Goal: Task Accomplishment & Management: Manage account settings

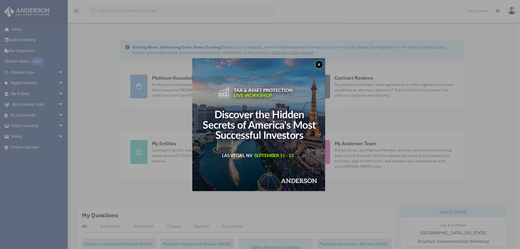
click at [319, 64] on button "x" at bounding box center [319, 64] width 8 height 8
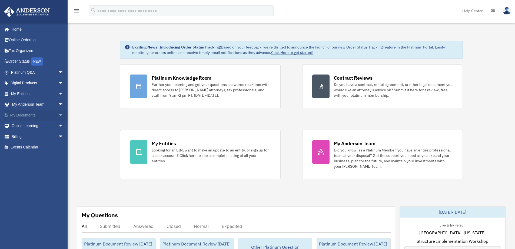
click at [58, 113] on span "arrow_drop_down" at bounding box center [63, 115] width 11 height 11
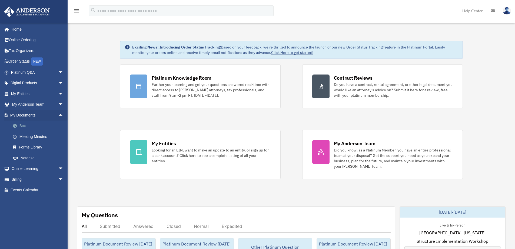
click at [19, 124] on span at bounding box center [18, 126] width 4 height 4
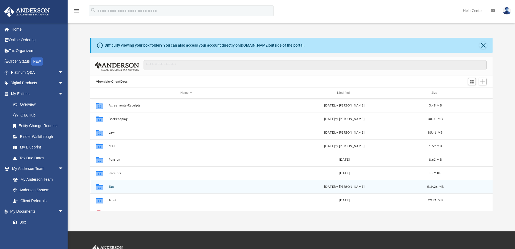
scroll to position [119, 399]
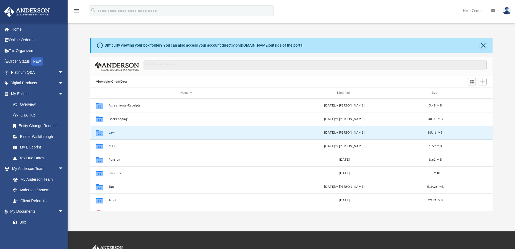
click at [110, 132] on button "Law" at bounding box center [187, 133] width 156 height 4
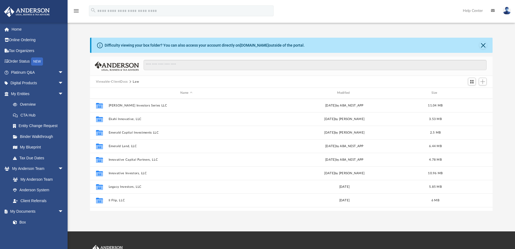
click at [114, 82] on button "Viewable-ClientDocs" at bounding box center [112, 81] width 32 height 5
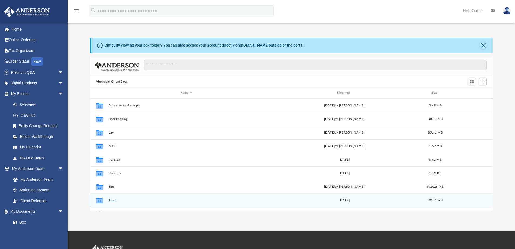
click at [108, 200] on div "Collaborated Folder Trust [DATE] 29.71 MB" at bounding box center [291, 200] width 403 height 14
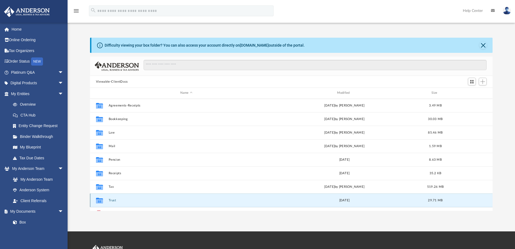
click at [119, 200] on button "Trust" at bounding box center [187, 200] width 156 height 4
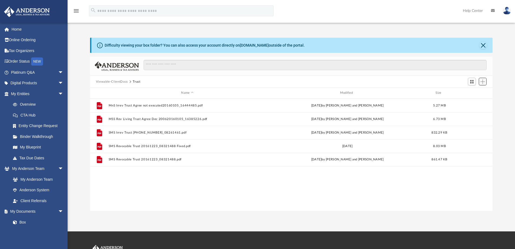
click at [482, 81] on span "Add" at bounding box center [483, 81] width 5 height 5
click at [471, 92] on li "Upload" at bounding box center [475, 93] width 17 height 6
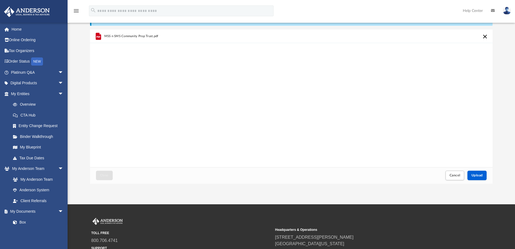
scroll to position [0, 0]
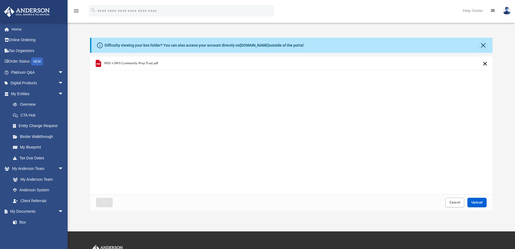
click at [484, 63] on button "Cancel this upload" at bounding box center [485, 63] width 6 height 6
click at [485, 44] on button "Close" at bounding box center [484, 45] width 8 height 8
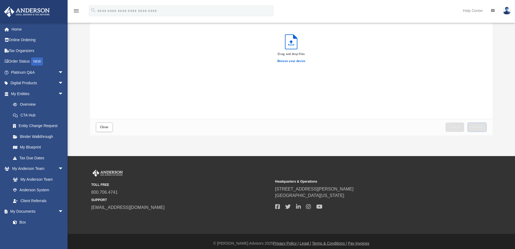
scroll to position [60, 0]
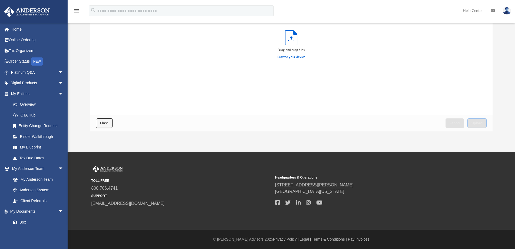
click at [98, 120] on button "Close" at bounding box center [104, 122] width 17 height 9
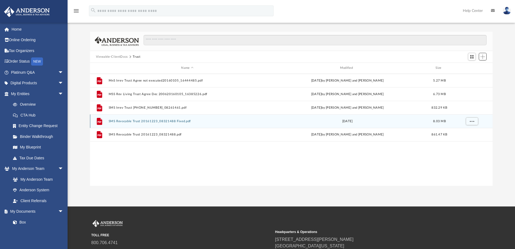
scroll to position [0, 0]
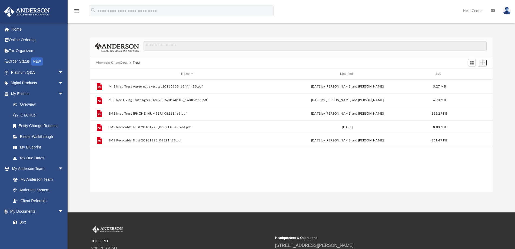
click at [483, 63] on span "Add" at bounding box center [483, 62] width 5 height 5
click at [470, 73] on li "Upload" at bounding box center [475, 74] width 17 height 6
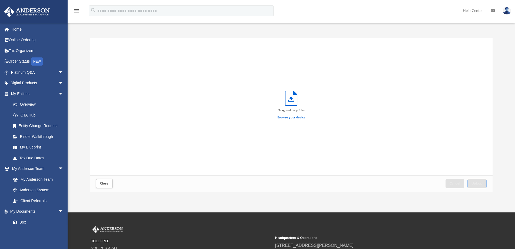
scroll to position [133, 399]
drag, startPoint x: 153, startPoint y: 94, endPoint x: 131, endPoint y: 101, distance: 23.2
click at [137, 99] on div "Drag and drop files Browse your device" at bounding box center [291, 106] width 403 height 137
click at [129, 102] on div "Drag and drop files Browse your device" at bounding box center [291, 106] width 403 height 137
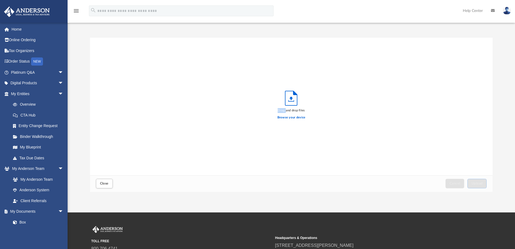
click at [129, 102] on div "Drag and drop files Browse your device" at bounding box center [291, 106] width 403 height 137
click at [93, 107] on div "Drag and drop files Browse your device" at bounding box center [291, 106] width 403 height 137
drag, startPoint x: 93, startPoint y: 107, endPoint x: 89, endPoint y: 109, distance: 3.9
click at [93, 107] on div "Drag and drop files Browse your device" at bounding box center [291, 106] width 403 height 137
click at [89, 109] on div "Difficulty viewing your box folder? You can also access your account directly o…" at bounding box center [292, 115] width 448 height 154
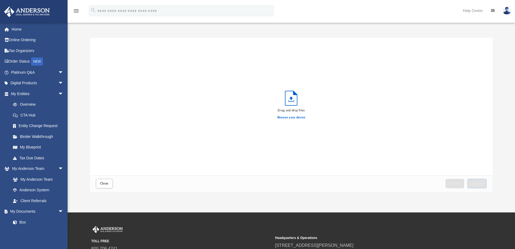
click at [89, 109] on div "Difficulty viewing your box folder? You can also access your account directly o…" at bounding box center [292, 115] width 448 height 154
drag, startPoint x: 89, startPoint y: 109, endPoint x: 121, endPoint y: 105, distance: 32.6
click at [108, 106] on div "Difficulty viewing your box folder? You can also access your account directly o…" at bounding box center [292, 115] width 448 height 154
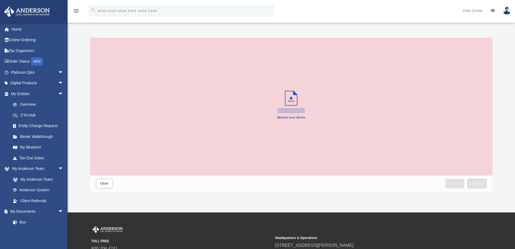
click at [123, 105] on div "Drag and drop files Browse your device" at bounding box center [291, 106] width 403 height 137
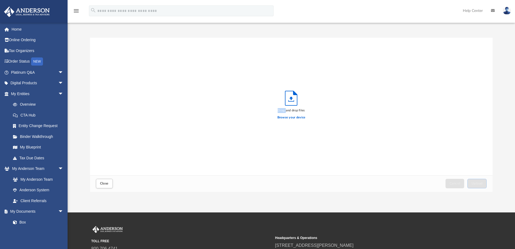
click at [123, 105] on div "Drag and drop files Browse your device" at bounding box center [291, 106] width 403 height 137
click at [290, 117] on label "Browse your device" at bounding box center [292, 117] width 28 height 5
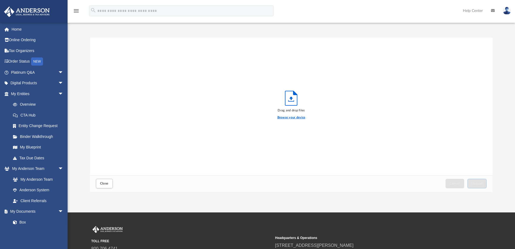
click at [0, 0] on input "Browse your device" at bounding box center [0, 0] width 0 height 0
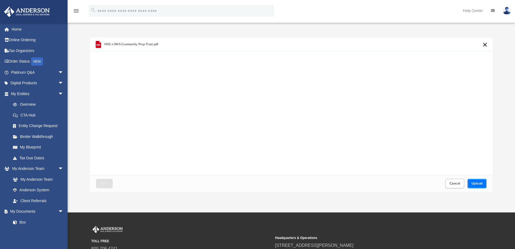
click at [476, 184] on span "Upload" at bounding box center [477, 183] width 11 height 3
click at [100, 182] on button "Close" at bounding box center [104, 183] width 17 height 9
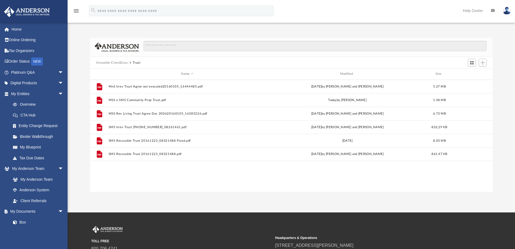
click at [116, 63] on button "Viewable-ClientDocs" at bounding box center [112, 62] width 32 height 5
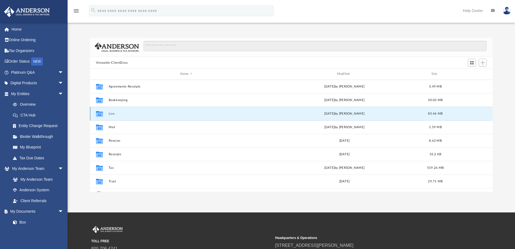
click at [110, 113] on button "Law" at bounding box center [187, 114] width 156 height 4
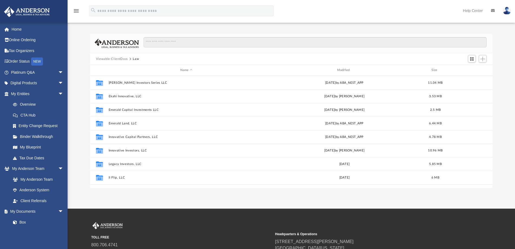
scroll to position [1, 0]
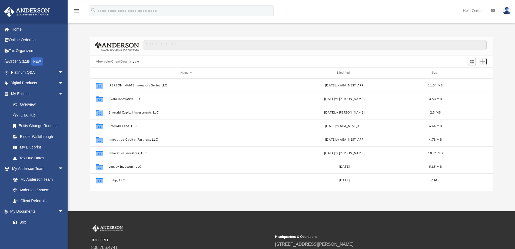
click at [485, 62] on span "Add" at bounding box center [483, 61] width 5 height 5
click at [469, 72] on li "Upload" at bounding box center [475, 73] width 17 height 6
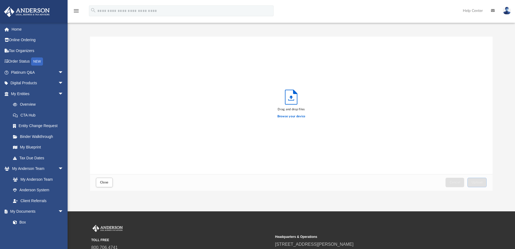
scroll to position [133, 399]
click at [293, 117] on label "Browse your device" at bounding box center [292, 116] width 28 height 5
click at [0, 0] on input "Browse your device" at bounding box center [0, 0] width 0 height 0
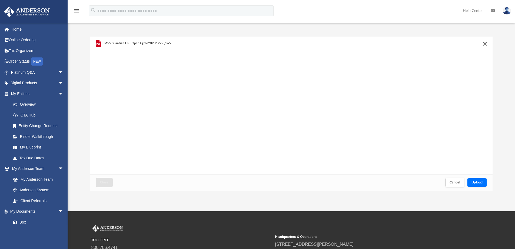
click at [479, 182] on span "Upload" at bounding box center [477, 181] width 11 height 3
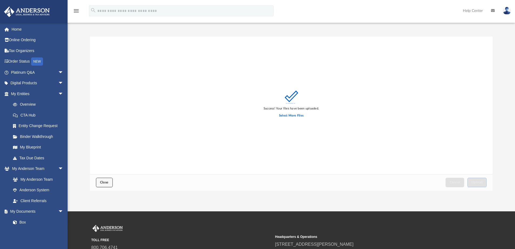
click at [107, 182] on span "Close" at bounding box center [104, 181] width 9 height 3
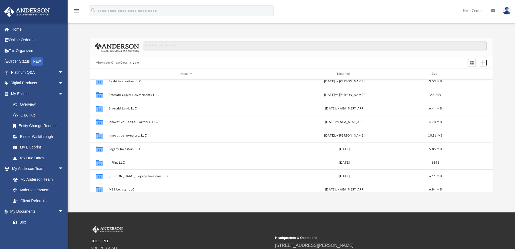
scroll to position [0, 0]
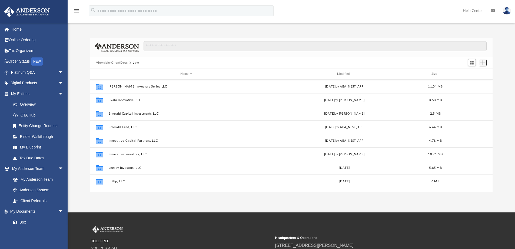
click at [482, 62] on span "Add" at bounding box center [483, 62] width 5 height 5
click at [470, 73] on li "Upload" at bounding box center [475, 74] width 17 height 6
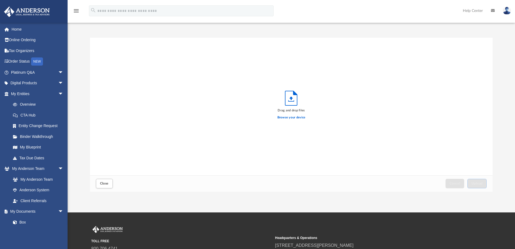
scroll to position [133, 399]
click at [285, 117] on label "Browse your device" at bounding box center [292, 117] width 28 height 5
click at [0, 0] on input "Browse your device" at bounding box center [0, 0] width 0 height 0
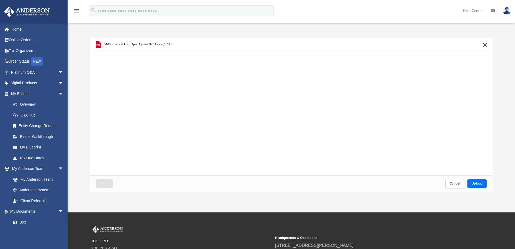
click at [480, 183] on span "Upload" at bounding box center [477, 183] width 11 height 3
click at [107, 184] on span "Close" at bounding box center [104, 183] width 9 height 3
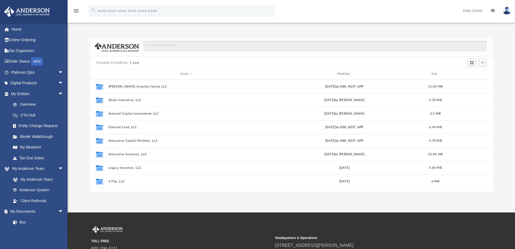
click at [114, 62] on button "Viewable-ClientDocs" at bounding box center [112, 62] width 32 height 5
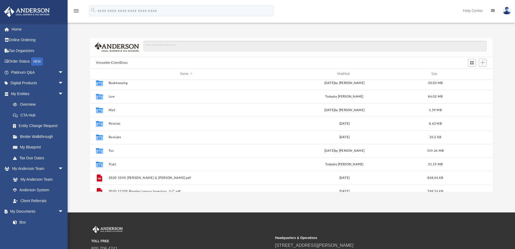
scroll to position [37, 0]
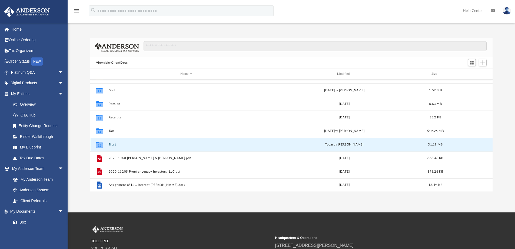
click at [114, 143] on button "Trust" at bounding box center [187, 145] width 156 height 4
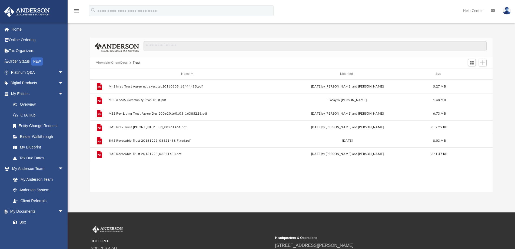
scroll to position [0, 0]
click at [484, 63] on span "Add" at bounding box center [483, 62] width 5 height 5
click at [474, 74] on li "Upload" at bounding box center [475, 74] width 17 height 6
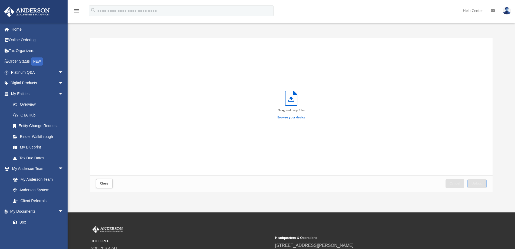
scroll to position [133, 399]
click at [284, 117] on label "Browse your device" at bounding box center [292, 117] width 28 height 5
click at [0, 0] on input "Browse your device" at bounding box center [0, 0] width 0 height 0
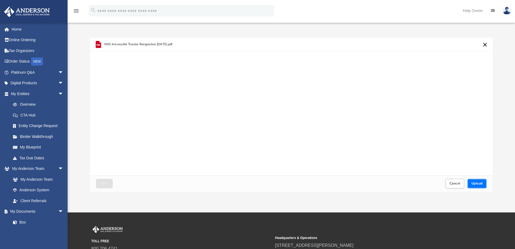
click at [479, 184] on span "Upload" at bounding box center [477, 183] width 11 height 3
click at [106, 183] on span "Close" at bounding box center [104, 183] width 9 height 3
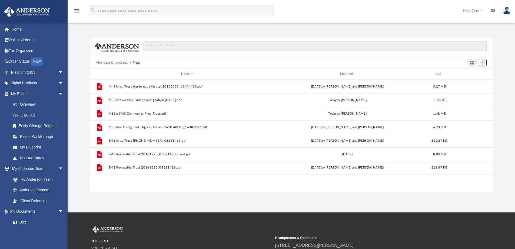
click at [484, 61] on span "Add" at bounding box center [483, 62] width 5 height 5
click at [483, 63] on span "Add" at bounding box center [483, 62] width 5 height 5
click at [470, 73] on li "Upload" at bounding box center [475, 74] width 17 height 6
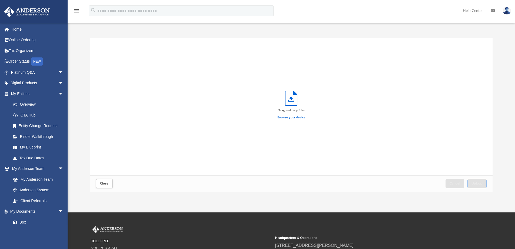
click at [288, 117] on label "Browse your device" at bounding box center [292, 117] width 28 height 5
click at [0, 0] on input "Browse your device" at bounding box center [0, 0] width 0 height 0
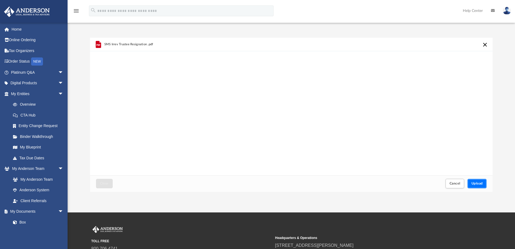
click at [478, 184] on span "Upload" at bounding box center [477, 183] width 11 height 3
click at [109, 182] on button "Close" at bounding box center [104, 183] width 17 height 9
